Goal: Task Accomplishment & Management: Complete application form

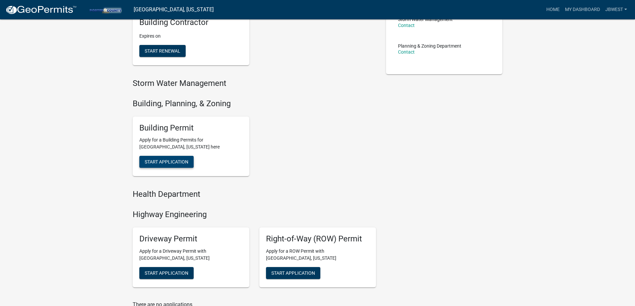
scroll to position [167, 0]
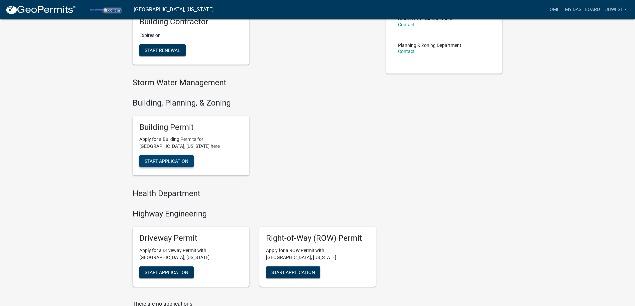
click at [183, 160] on span "Start Application" at bounding box center [167, 161] width 44 height 5
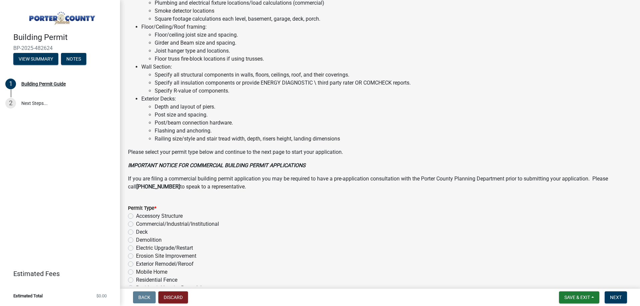
scroll to position [448, 0]
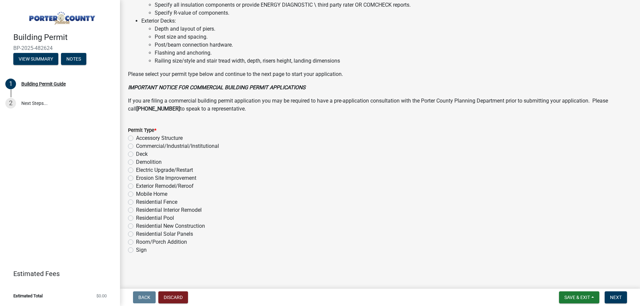
click at [184, 185] on label "Exterior Remodel/Reroof" at bounding box center [165, 186] width 58 height 8
click at [140, 185] on input "Exterior Remodel/Reroof" at bounding box center [138, 184] width 4 height 4
radio input "true"
drag, startPoint x: 620, startPoint y: 298, endPoint x: 614, endPoint y: 299, distance: 6.8
click at [620, 298] on span "Next" at bounding box center [616, 297] width 12 height 5
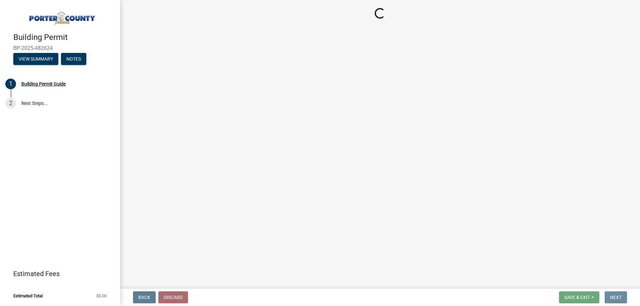
scroll to position [0, 0]
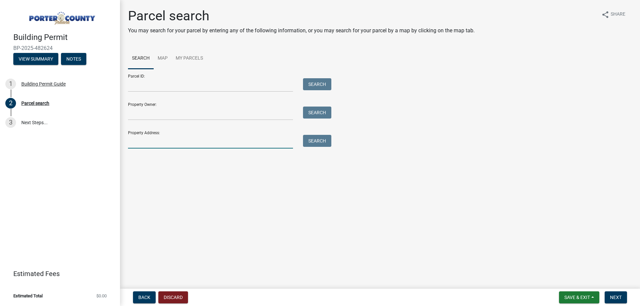
click at [176, 139] on input "Property Address:" at bounding box center [210, 142] width 165 height 14
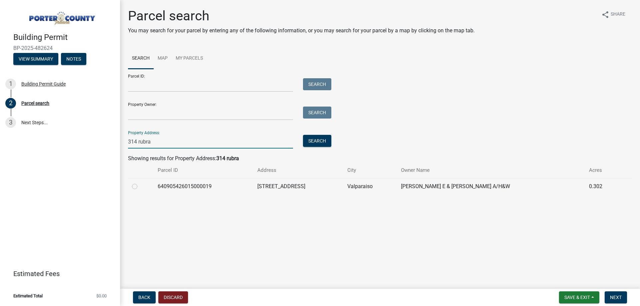
type input "314 rubra"
drag, startPoint x: 136, startPoint y: 183, endPoint x: 135, endPoint y: 188, distance: 4.4
click at [136, 184] on div at bounding box center [141, 187] width 18 height 8
click at [140, 183] on label at bounding box center [140, 183] width 0 height 0
click at [140, 187] on input "radio" at bounding box center [142, 185] width 4 height 4
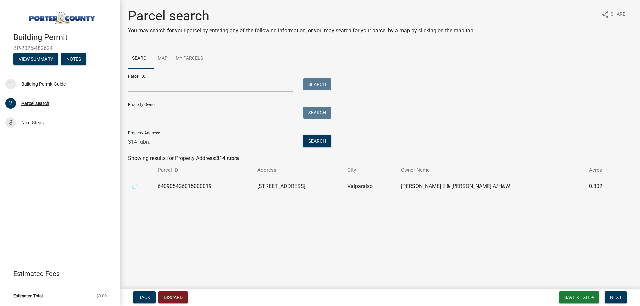
radio input "true"
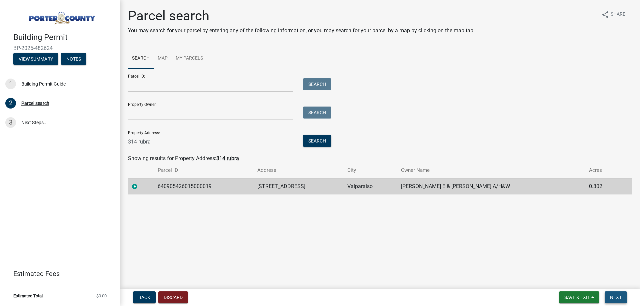
click at [611, 300] on span "Next" at bounding box center [616, 297] width 12 height 5
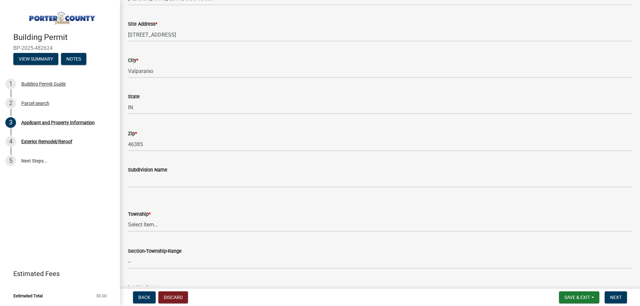
scroll to position [133, 0]
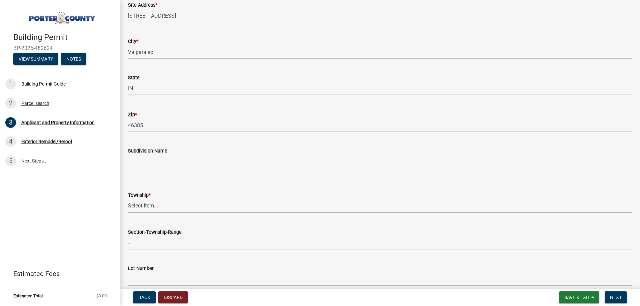
click at [166, 205] on select "Select Item... Boone Center Jackson Liberty Morgan Pine Pleasant Portage Porter…" at bounding box center [380, 206] width 504 height 14
click at [128, 199] on select "Select Item... Boone Center Jackson Liberty Morgan Pine Pleasant Portage Porter…" at bounding box center [380, 206] width 504 height 14
select select "4e6cbcac-7d48-4f78-b019-902ed53214cd"
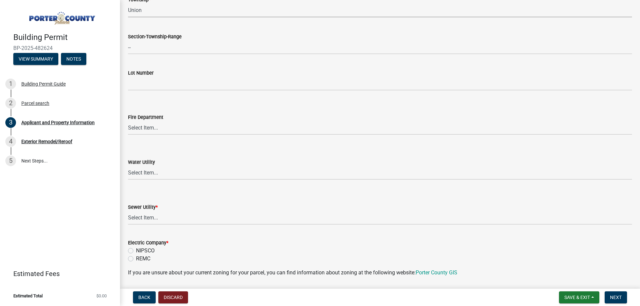
scroll to position [367, 0]
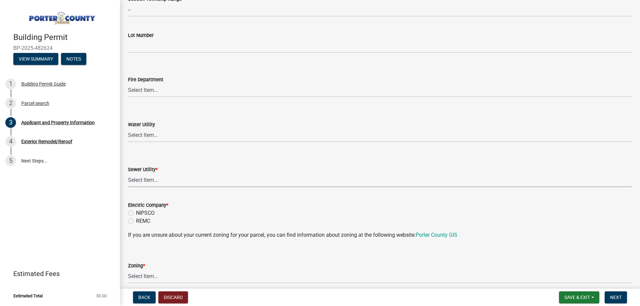
click at [178, 174] on select "Select Item... Aqua Indiana Inc Damon Run Falling Waters Lake Eliza - LEACD Nat…" at bounding box center [380, 181] width 504 height 14
click at [128, 174] on select "Select Item... Aqua Indiana Inc Damon Run Falling Waters Lake Eliza - LEACD Nat…" at bounding box center [380, 181] width 504 height 14
select select "ea6751d4-6bf7-4a16-89ee-f7801ab82aa1"
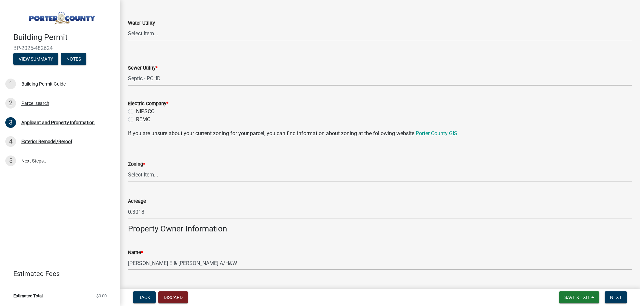
scroll to position [500, 0]
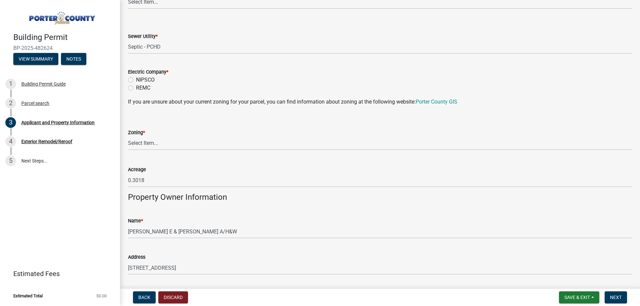
click at [147, 76] on label "NIPSCO" at bounding box center [145, 80] width 19 height 8
click at [149, 81] on label "NIPSCO" at bounding box center [145, 80] width 19 height 8
click at [140, 80] on input "NIPSCO" at bounding box center [138, 78] width 4 height 4
radio input "true"
click at [159, 145] on select "Select Item... A1 A2 CH CM CN I1 I2 I3 IN MP OT P1 P2 PUD R1 R2 R3 R4 RL RR" at bounding box center [380, 144] width 504 height 14
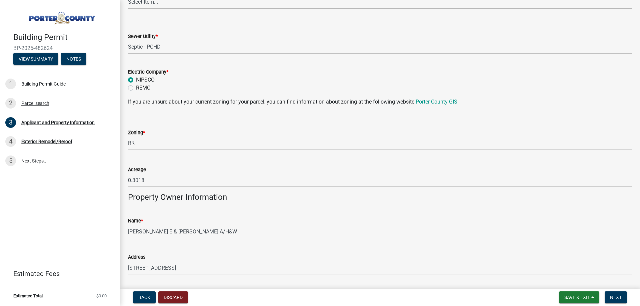
click at [128, 137] on select "Select Item... A1 A2 CH CM CN I1 I2 I3 IN MP OT P1 P2 PUD R1 R2 R3 R4 RL RR" at bounding box center [380, 144] width 504 height 14
select select "92efe679-05f4-414a-9426-51627fba5de6"
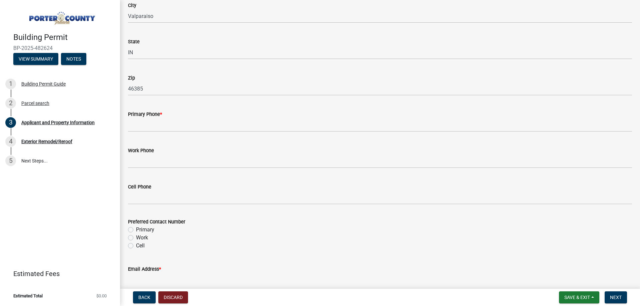
scroll to position [800, 0]
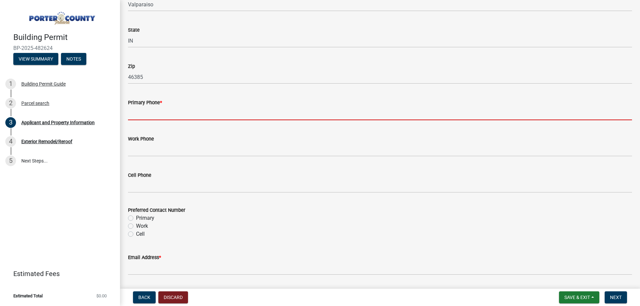
click at [182, 110] on input "Primary Phone *" at bounding box center [380, 114] width 504 height 14
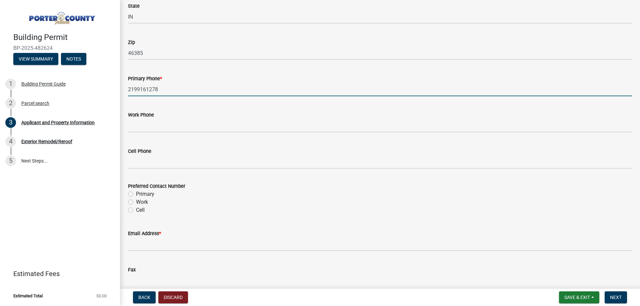
scroll to position [900, 0]
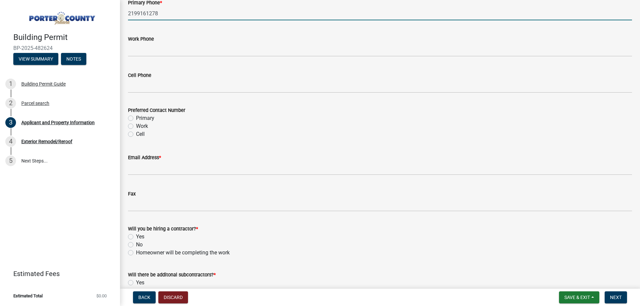
type input "2199161278"
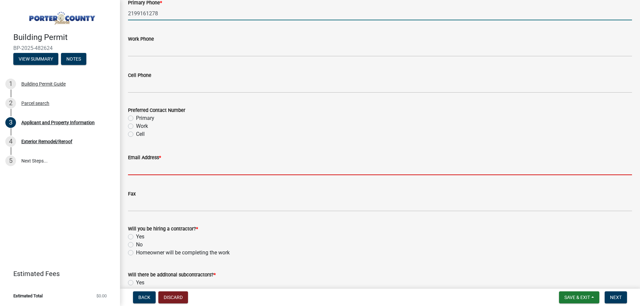
click at [166, 174] on input "Email Address *" at bounding box center [380, 169] width 504 height 14
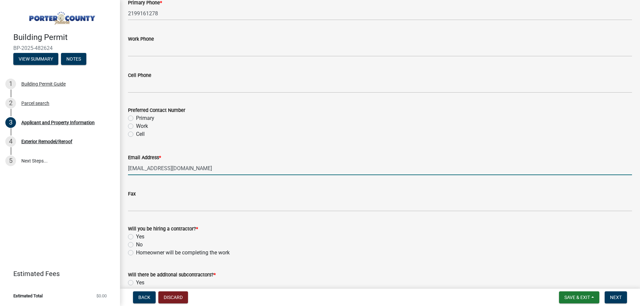
type input "bjtaylor1973@yahoo.com"
click at [142, 236] on label "Yes" at bounding box center [140, 237] width 8 height 8
click at [140, 236] on input "Yes" at bounding box center [138, 235] width 4 height 4
radio input "true"
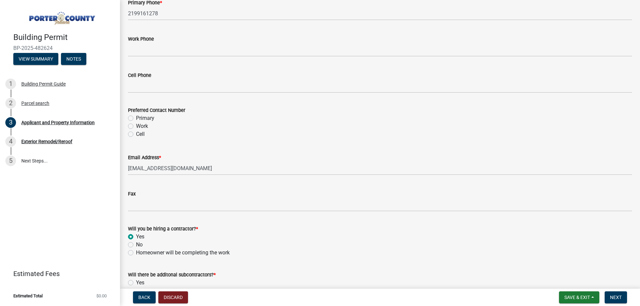
scroll to position [941, 0]
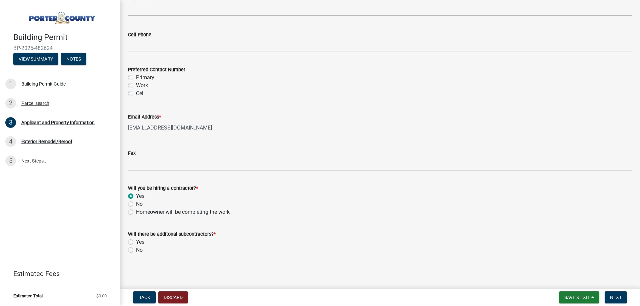
click at [141, 252] on label "No" at bounding box center [139, 250] width 7 height 8
click at [140, 251] on input "No" at bounding box center [138, 248] width 4 height 4
radio input "true"
click at [611, 293] on button "Next" at bounding box center [616, 298] width 22 height 12
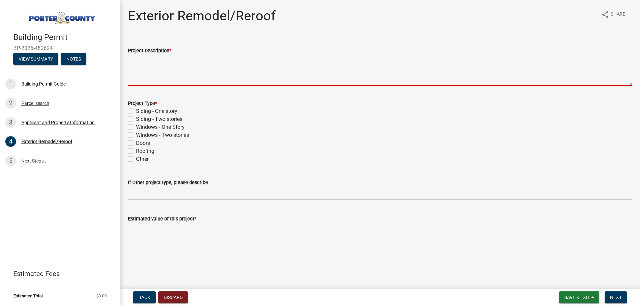
click at [140, 67] on textarea "Project Description *" at bounding box center [380, 70] width 504 height 31
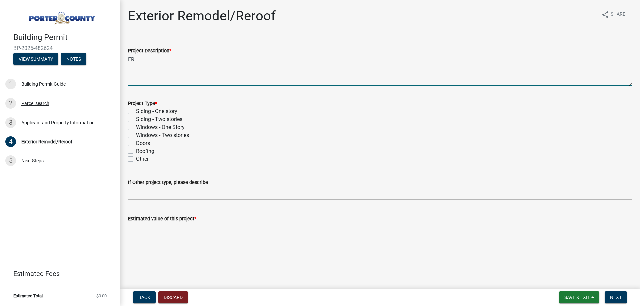
type textarea "E"
type textarea "Remove and replace shingles on home roof."
click at [151, 156] on div "Other" at bounding box center [380, 159] width 504 height 8
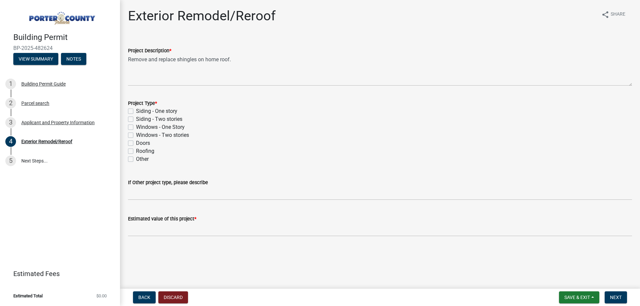
drag, startPoint x: 152, startPoint y: 152, endPoint x: 154, endPoint y: 169, distance: 17.5
click at [152, 153] on label "Roofing" at bounding box center [145, 151] width 18 height 8
click at [140, 152] on input "Roofing" at bounding box center [138, 149] width 4 height 4
checkbox input "true"
checkbox input "false"
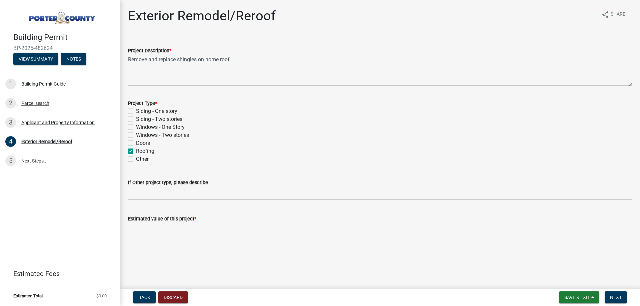
checkbox input "false"
checkbox input "true"
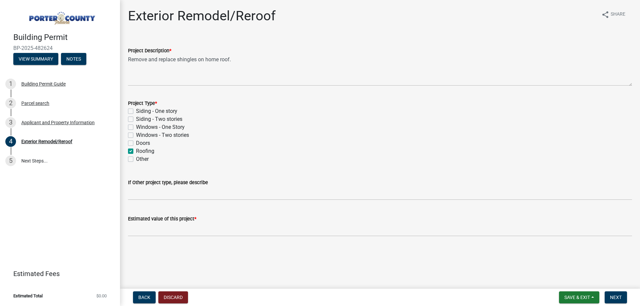
checkbox input "false"
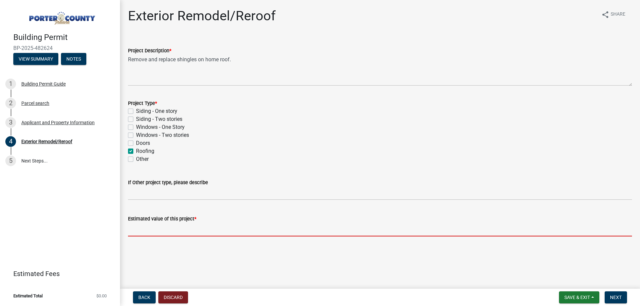
click at [170, 228] on input "text" at bounding box center [380, 230] width 504 height 14
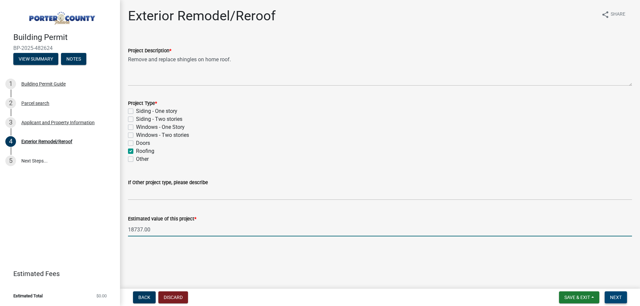
type input "18737"
drag, startPoint x: 620, startPoint y: 296, endPoint x: 630, endPoint y: 305, distance: 13.0
click at [621, 296] on span "Next" at bounding box center [616, 297] width 12 height 5
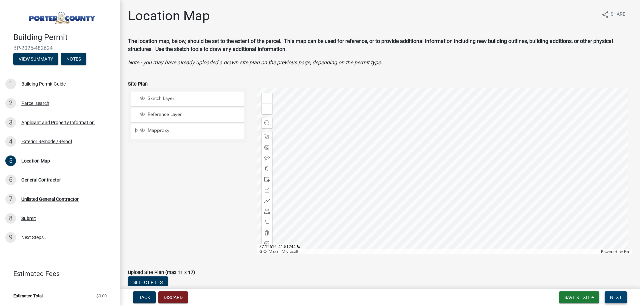
click at [620, 303] on button "Next" at bounding box center [616, 298] width 22 height 12
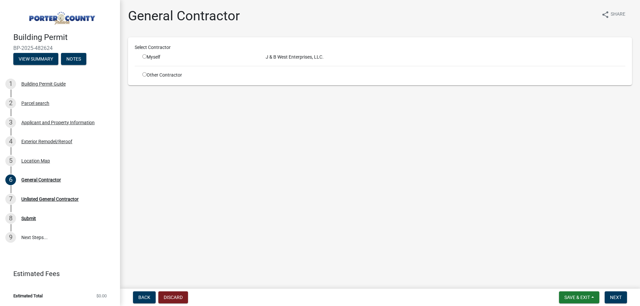
click at [153, 59] on div "Myself" at bounding box center [198, 57] width 113 height 7
click at [148, 57] on div "Myself" at bounding box center [198, 57] width 113 height 7
click at [147, 57] on div "Myself" at bounding box center [198, 57] width 113 height 7
click at [145, 56] on input "radio" at bounding box center [144, 56] width 4 height 4
radio input "true"
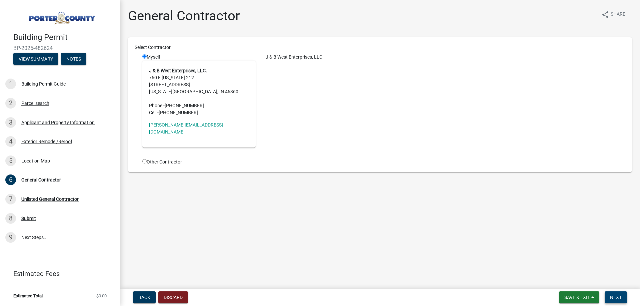
click at [614, 293] on nav "Back Discard Save & Exit Save Save & Exit Next" at bounding box center [380, 297] width 520 height 17
click at [615, 293] on button "Next" at bounding box center [616, 298] width 22 height 12
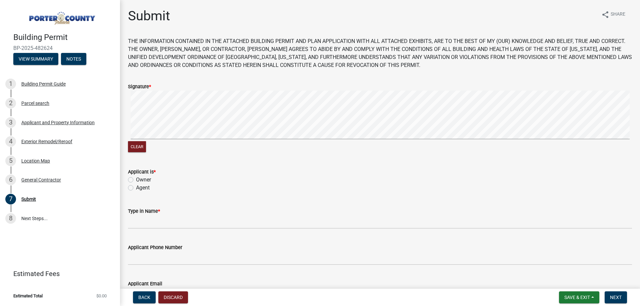
click at [145, 188] on label "Agent" at bounding box center [143, 188] width 14 height 8
click at [140, 188] on input "Agent" at bounding box center [138, 186] width 4 height 4
radio input "true"
click at [169, 232] on wm-data-entity-input "Type in Name *" at bounding box center [380, 216] width 504 height 36
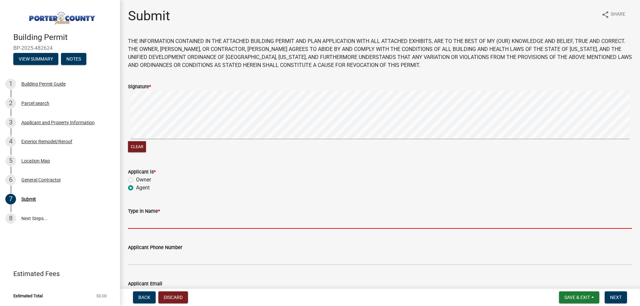
click at [174, 226] on input "Type in Name *" at bounding box center [380, 222] width 504 height 14
type input "[PERSON_NAME]"
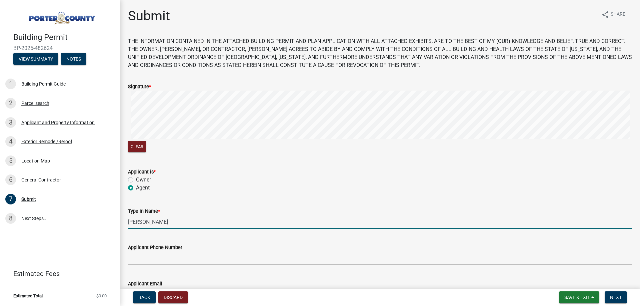
type input "[PERSON_NAME][EMAIL_ADDRESS][DOMAIN_NAME]"
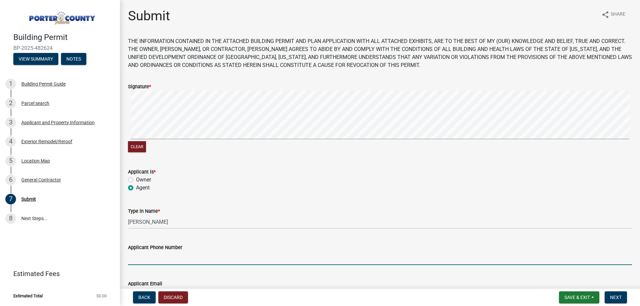
drag, startPoint x: 175, startPoint y: 259, endPoint x: 178, endPoint y: 264, distance: 5.8
click at [175, 259] on input "Applicant Phone Number" at bounding box center [380, 259] width 504 height 14
type input "2193636151"
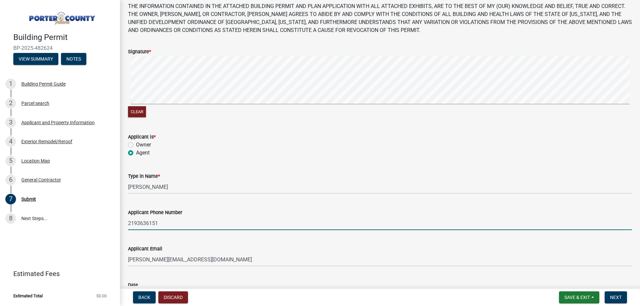
scroll to position [88, 0]
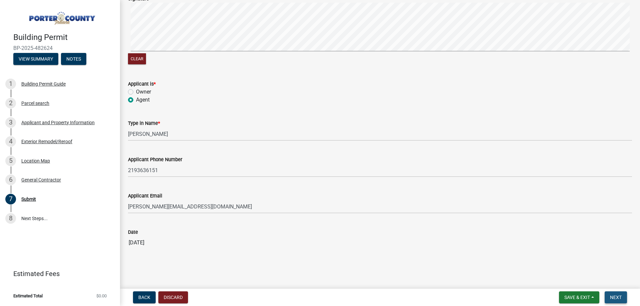
drag, startPoint x: 610, startPoint y: 293, endPoint x: 598, endPoint y: 291, distance: 11.5
click at [610, 294] on button "Next" at bounding box center [616, 298] width 22 height 12
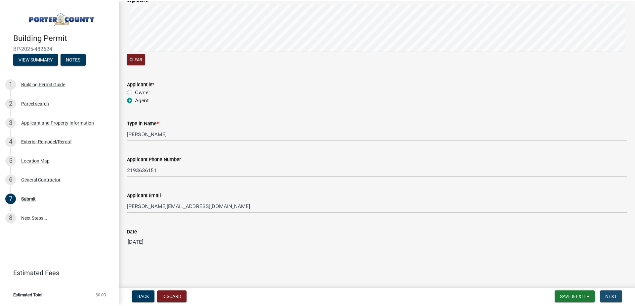
scroll to position [0, 0]
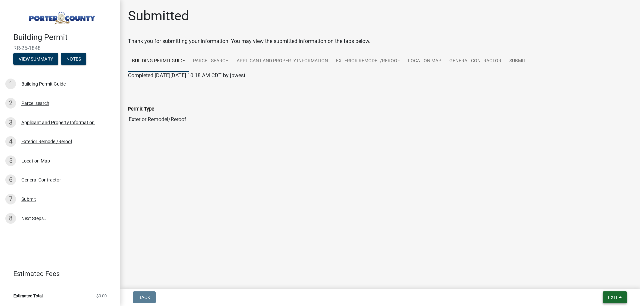
click at [619, 297] on button "Exit" at bounding box center [615, 298] width 24 height 12
click at [605, 283] on button "Save & Exit" at bounding box center [600, 280] width 53 height 16
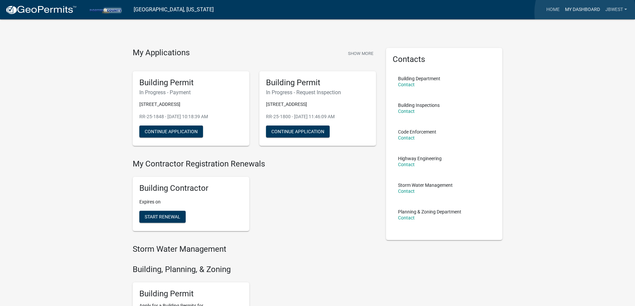
click at [586, 12] on link "My Dashboard" at bounding box center [582, 9] width 40 height 13
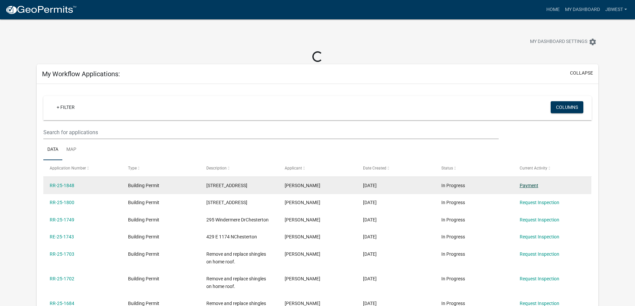
click at [526, 187] on link "Payment" at bounding box center [529, 185] width 19 height 5
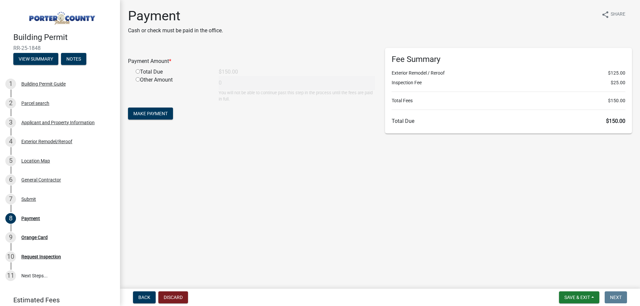
click at [139, 73] on input "radio" at bounding box center [138, 71] width 4 height 4
radio input "true"
type input "150"
click at [159, 117] on button "Make Payment" at bounding box center [150, 114] width 45 height 12
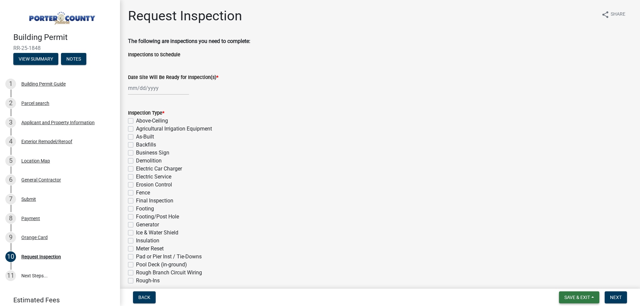
click at [577, 299] on span "Save & Exit" at bounding box center [577, 297] width 26 height 5
click at [577, 288] on div "Save Save & Exit" at bounding box center [572, 272] width 53 height 37
click at [575, 283] on button "Save & Exit" at bounding box center [572, 280] width 53 height 16
